Goal: Transaction & Acquisition: Obtain resource

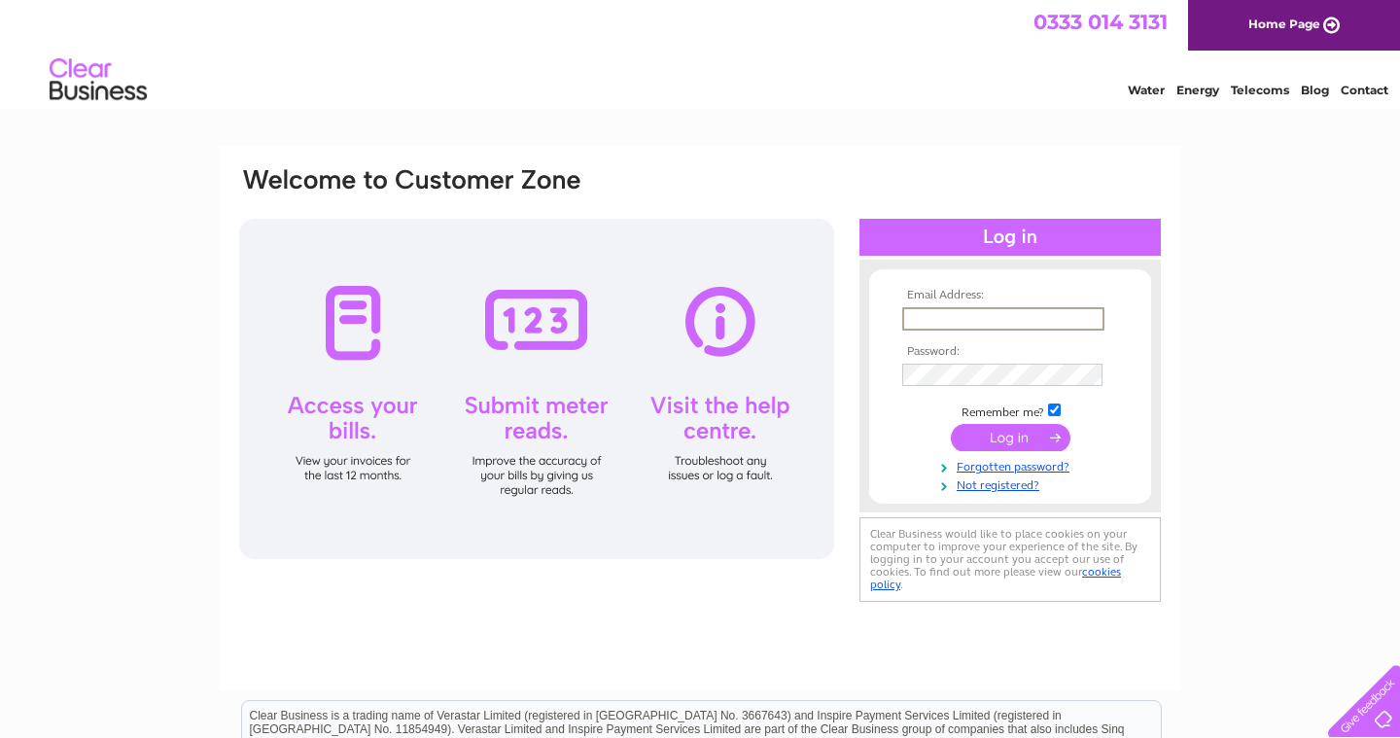
type input "dariush.sobbi@gmail.com"
click at [1007, 443] on input "submit" at bounding box center [1011, 437] width 120 height 27
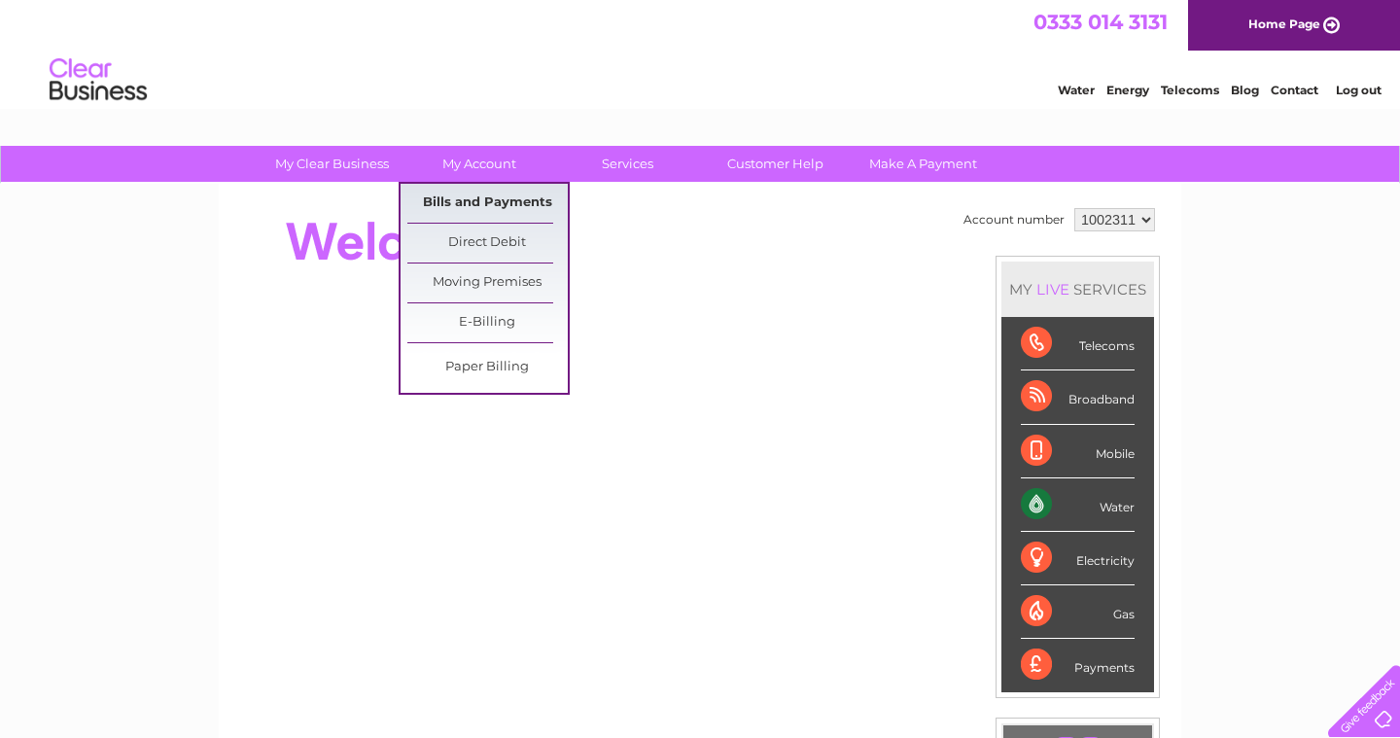
click at [509, 191] on link "Bills and Payments" at bounding box center [487, 203] width 160 height 39
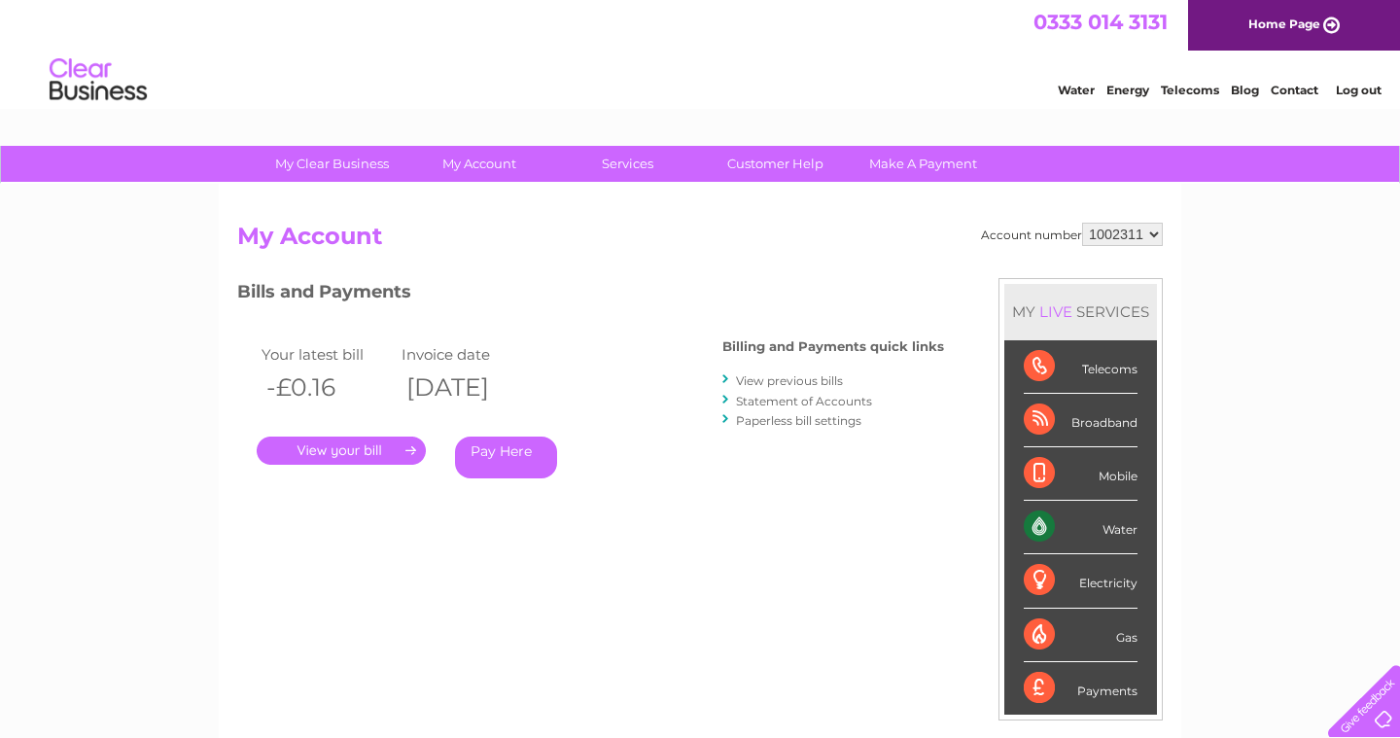
click at [1131, 229] on select "1002311 1063284 1151955" at bounding box center [1122, 234] width 81 height 23
select select "1063284"
click at [379, 451] on link "." at bounding box center [341, 451] width 169 height 28
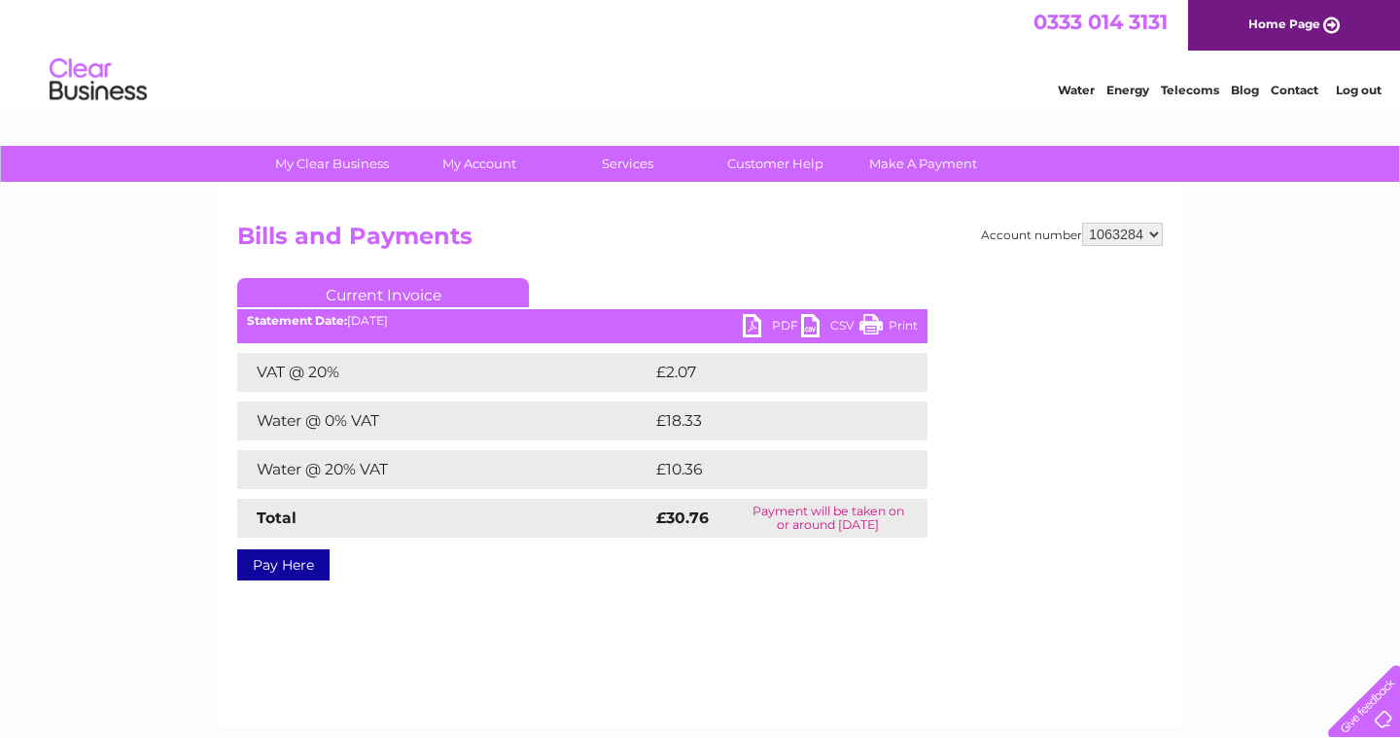
click at [746, 330] on link "PDF" at bounding box center [772, 328] width 58 height 28
click at [23, 0] on html "My Clear Business Login Details My Details My Preferences Link Account My Accou…" at bounding box center [700, 537] width 1400 height 1075
